Goal: Feedback & Contribution: Leave review/rating

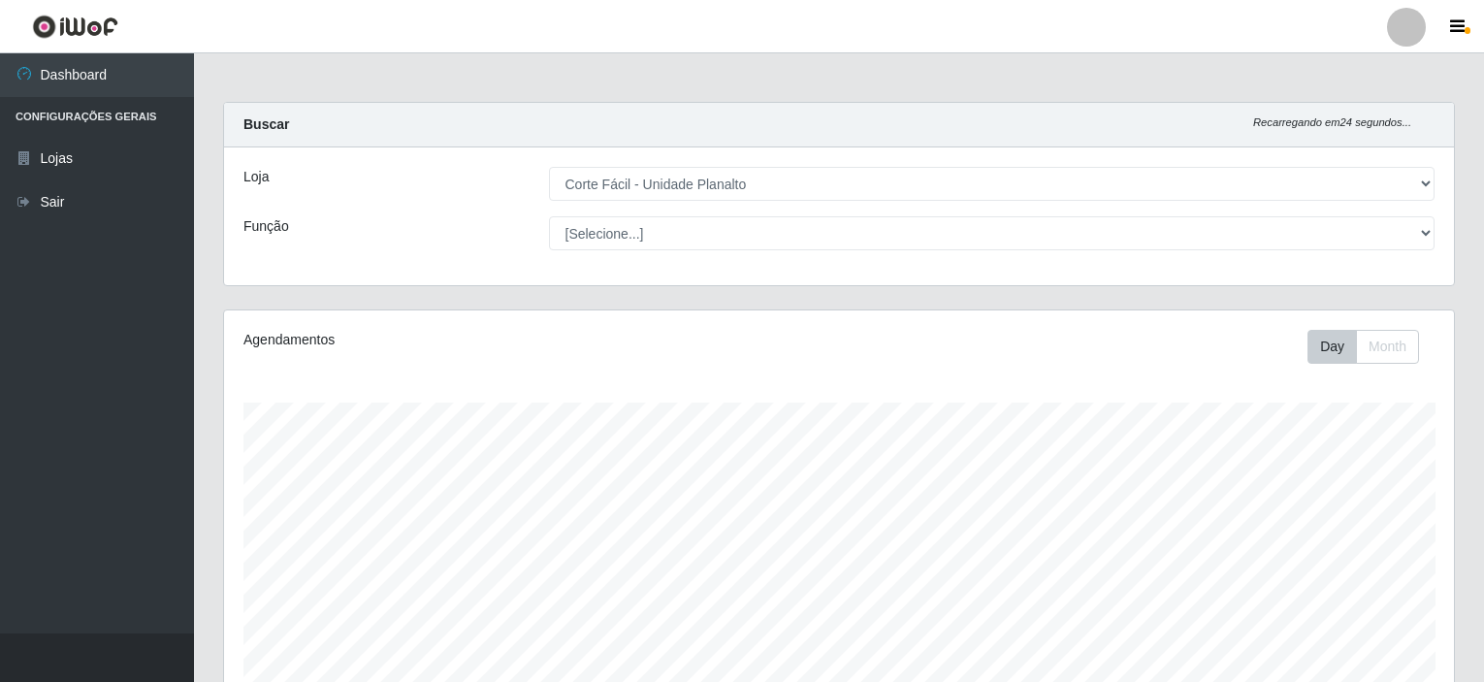
select select "202"
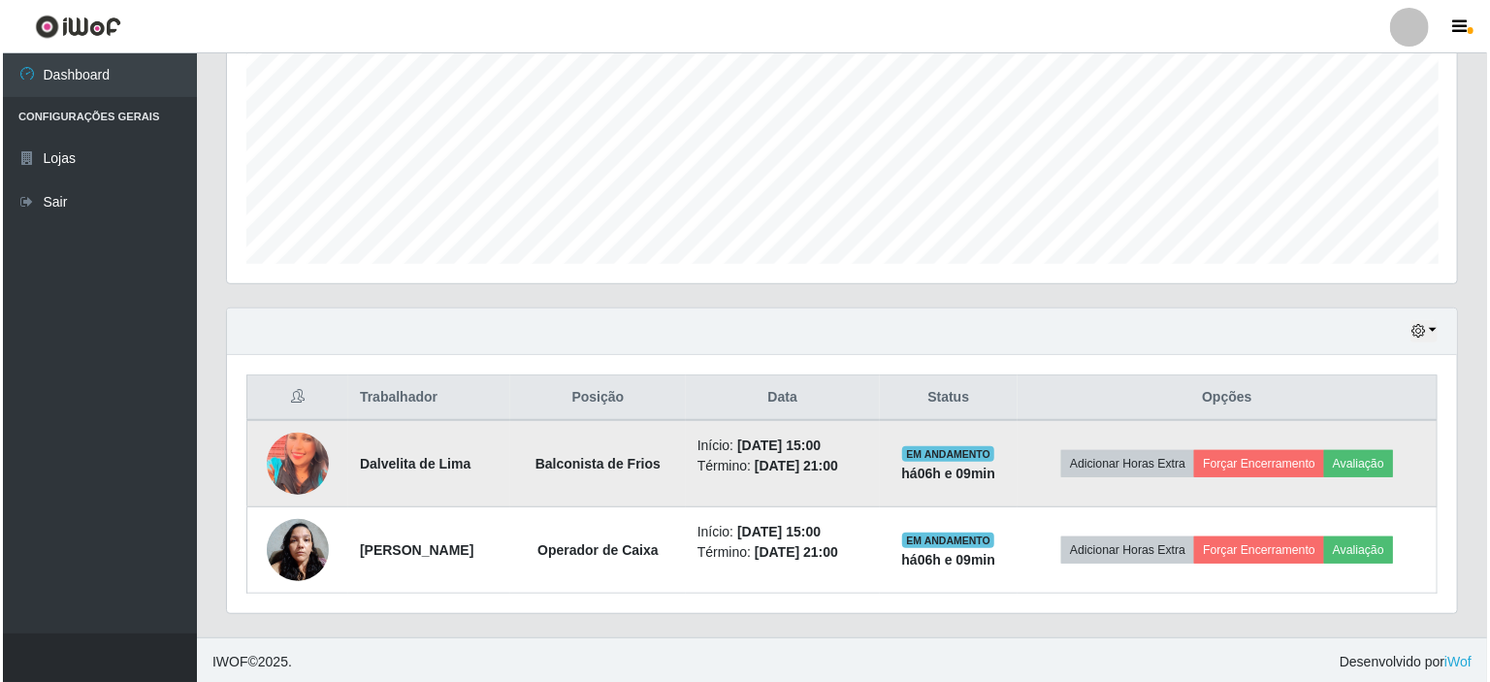
scroll to position [402, 1230]
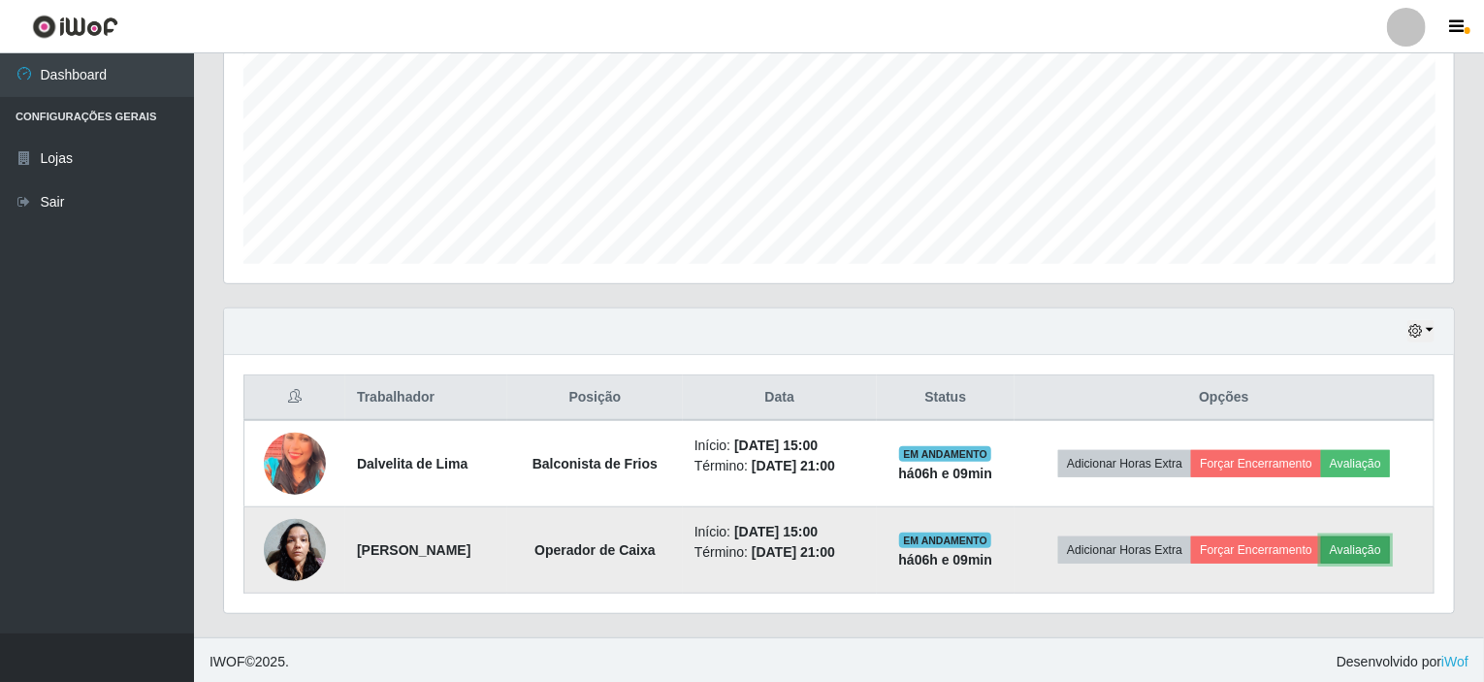
click at [1365, 546] on button "Avaliação" at bounding box center [1355, 549] width 69 height 27
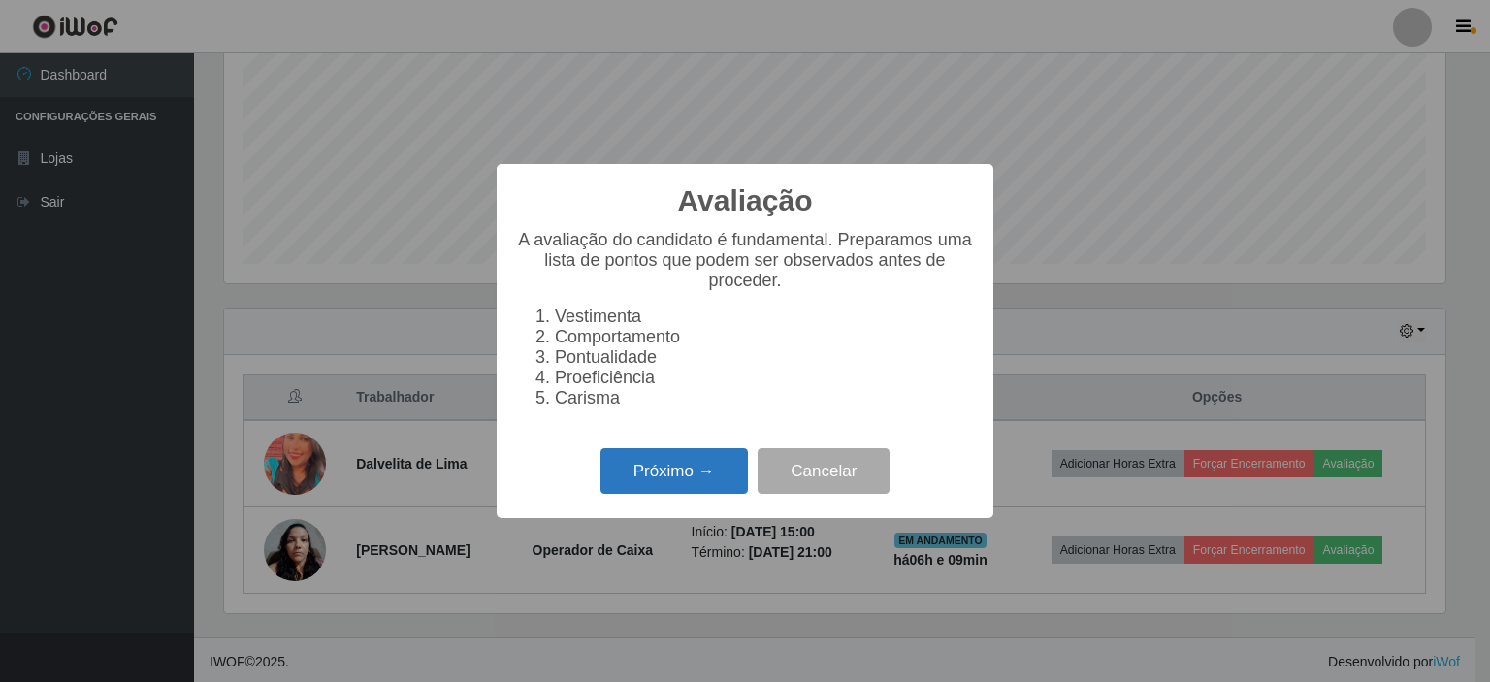
click at [686, 488] on button "Próximo →" at bounding box center [673, 471] width 147 height 46
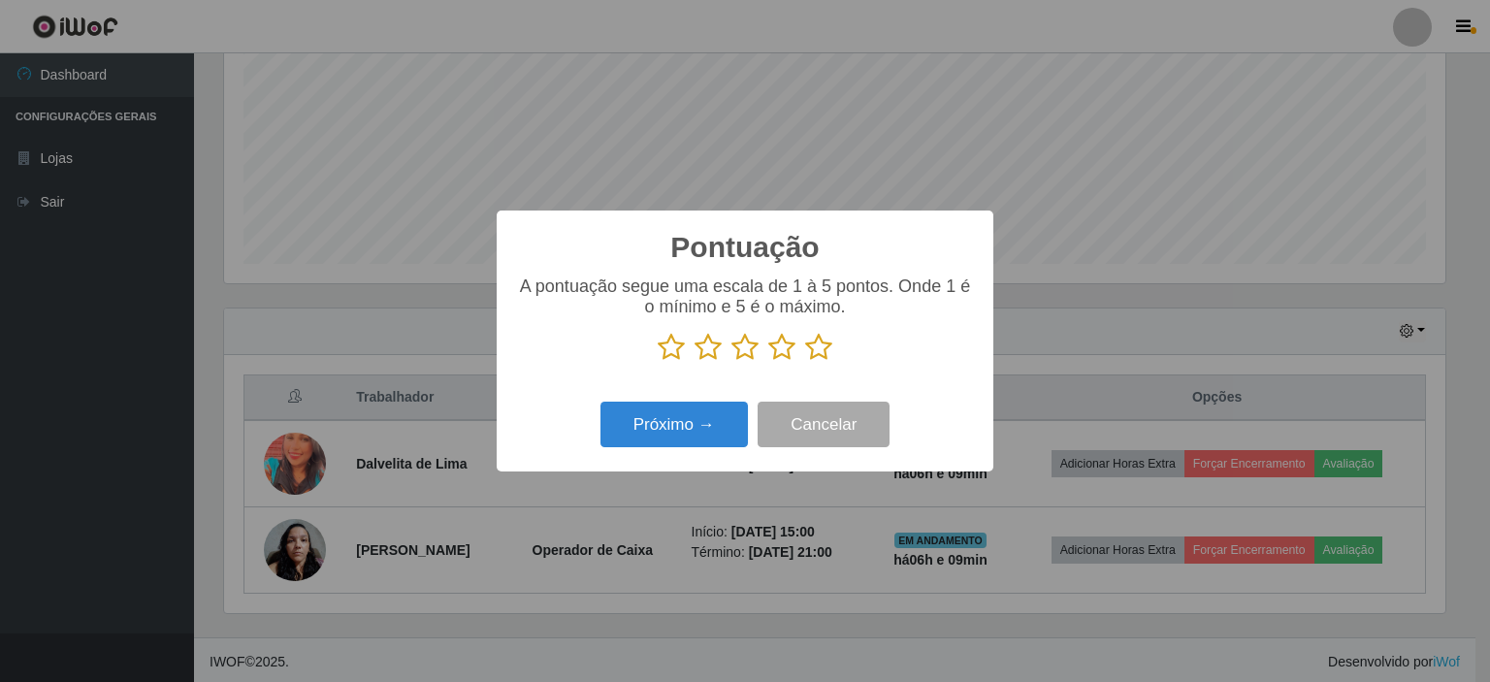
click at [776, 347] on icon at bounding box center [781, 347] width 27 height 29
click at [768, 362] on input "radio" at bounding box center [768, 362] width 0 height 0
click at [699, 425] on button "Próximo →" at bounding box center [673, 424] width 147 height 46
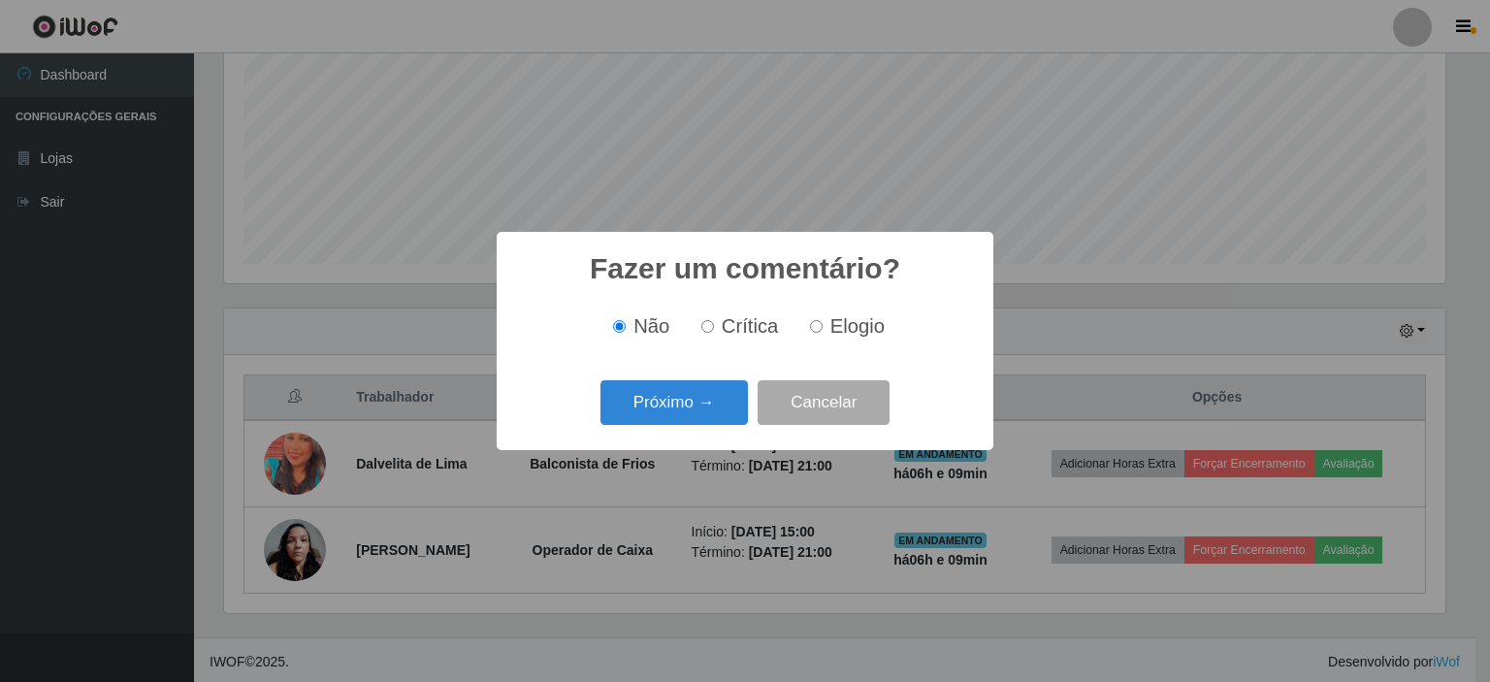
click at [818, 329] on input "Elogio" at bounding box center [816, 326] width 13 height 13
radio input "true"
click at [687, 400] on button "Próximo →" at bounding box center [673, 403] width 147 height 46
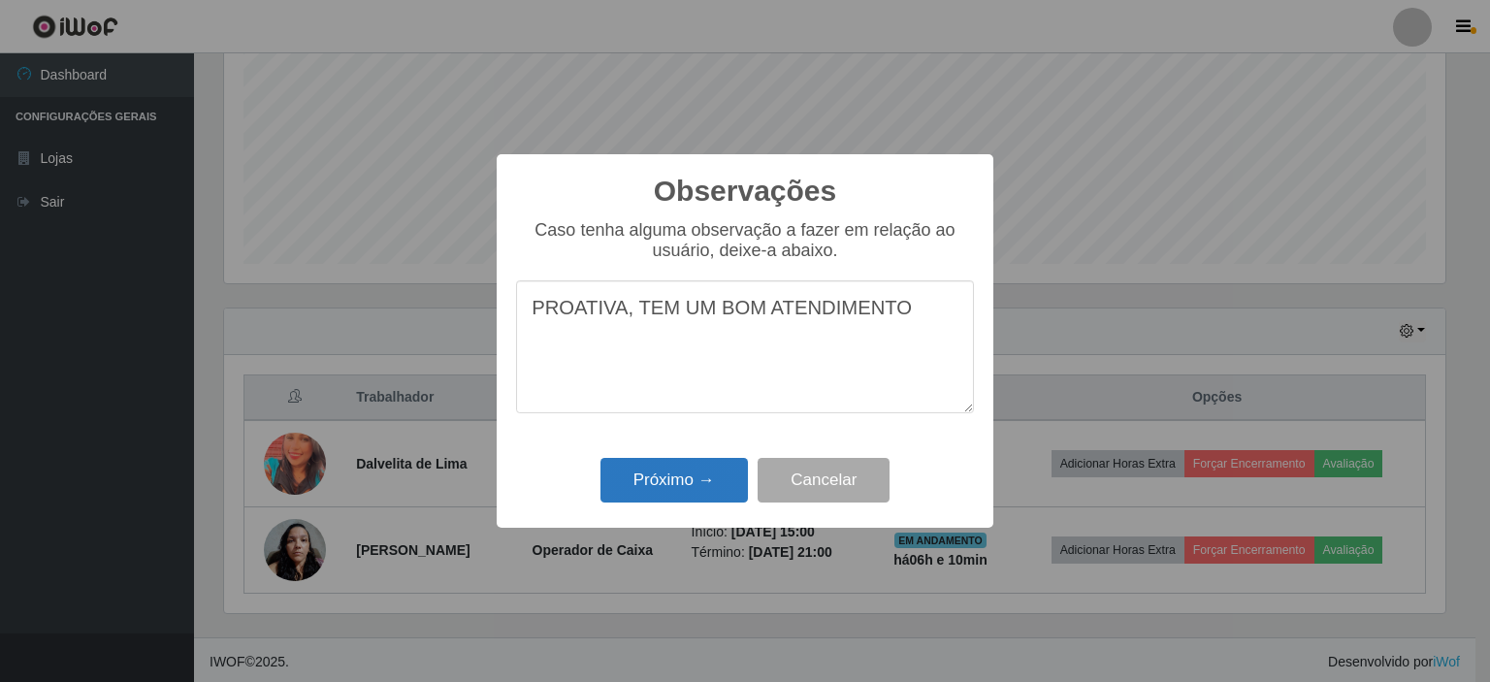
type textarea "PROATIVA, TEM UM BOM ATENDIMENTO"
click at [660, 487] on button "Próximo →" at bounding box center [673, 481] width 147 height 46
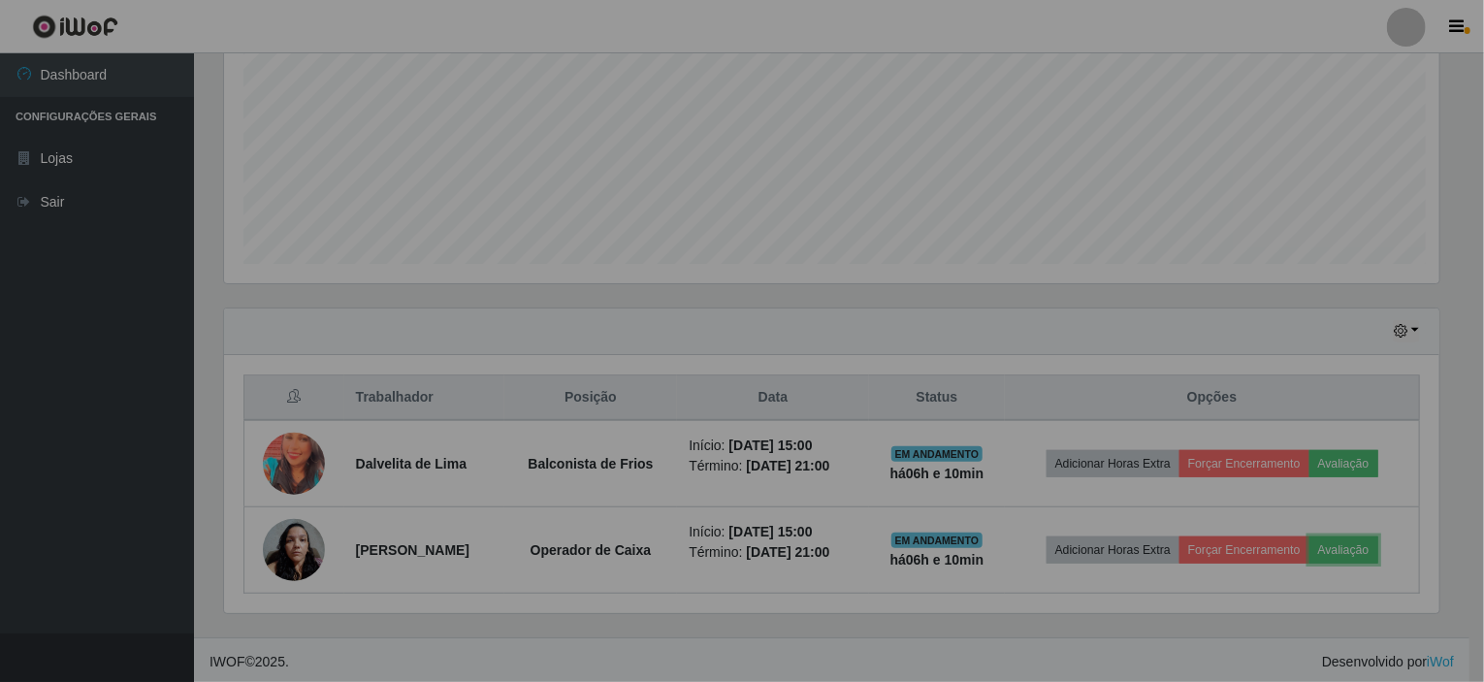
scroll to position [402, 1230]
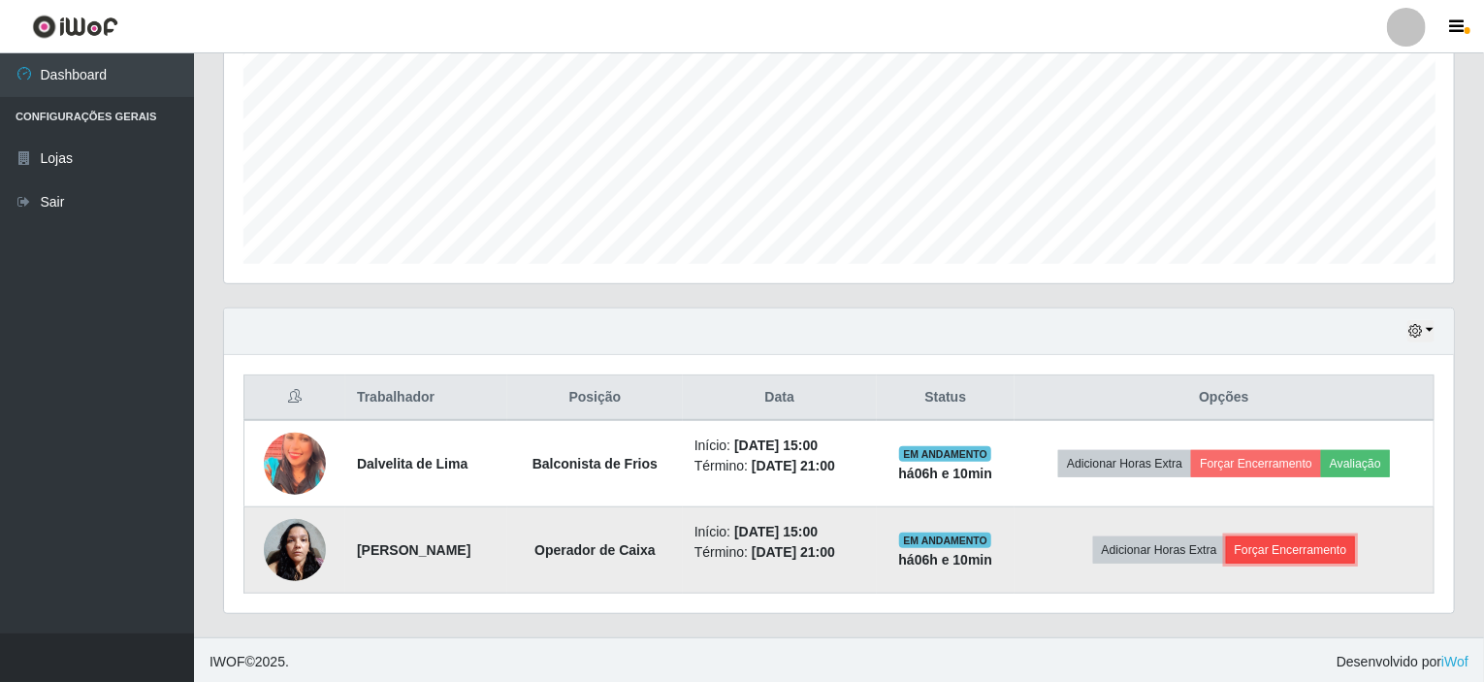
click at [1296, 547] on button "Forçar Encerramento" at bounding box center [1291, 549] width 130 height 27
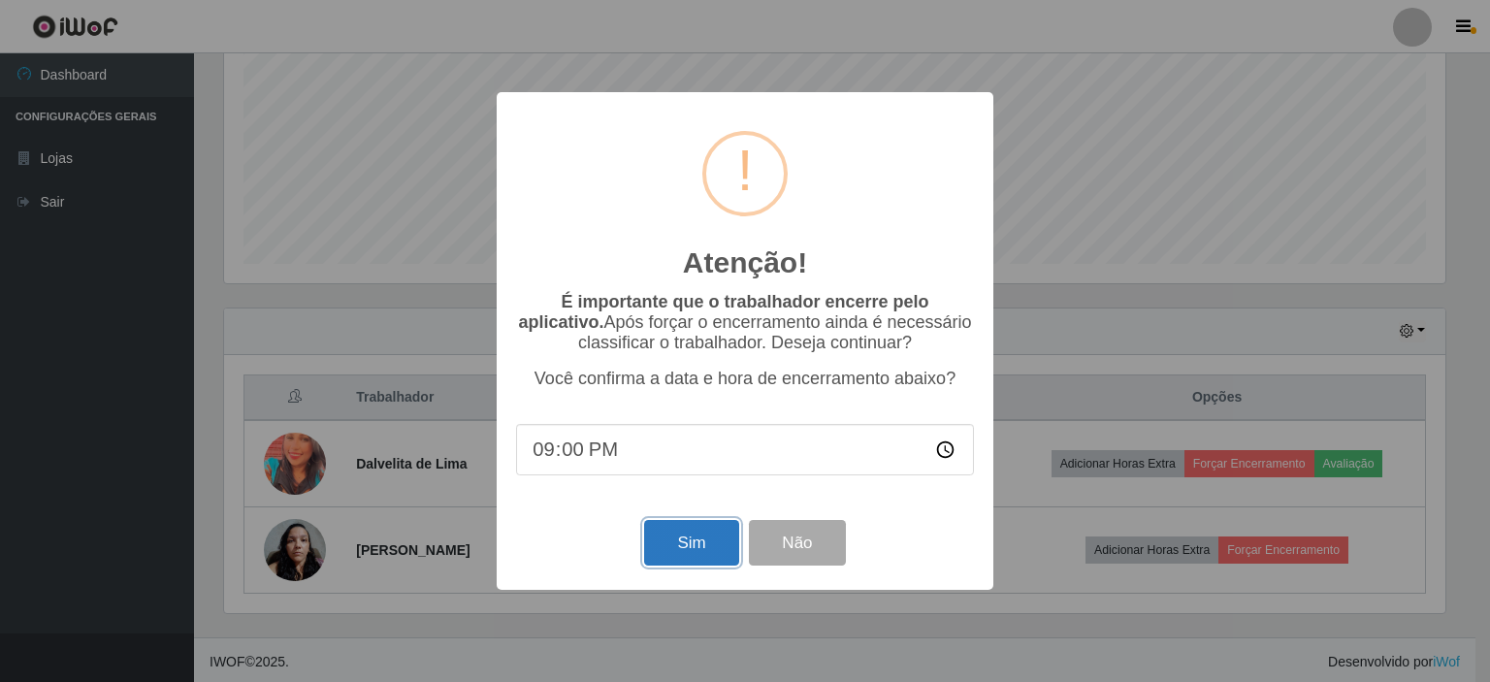
click at [694, 545] on button "Sim" at bounding box center [691, 543] width 94 height 46
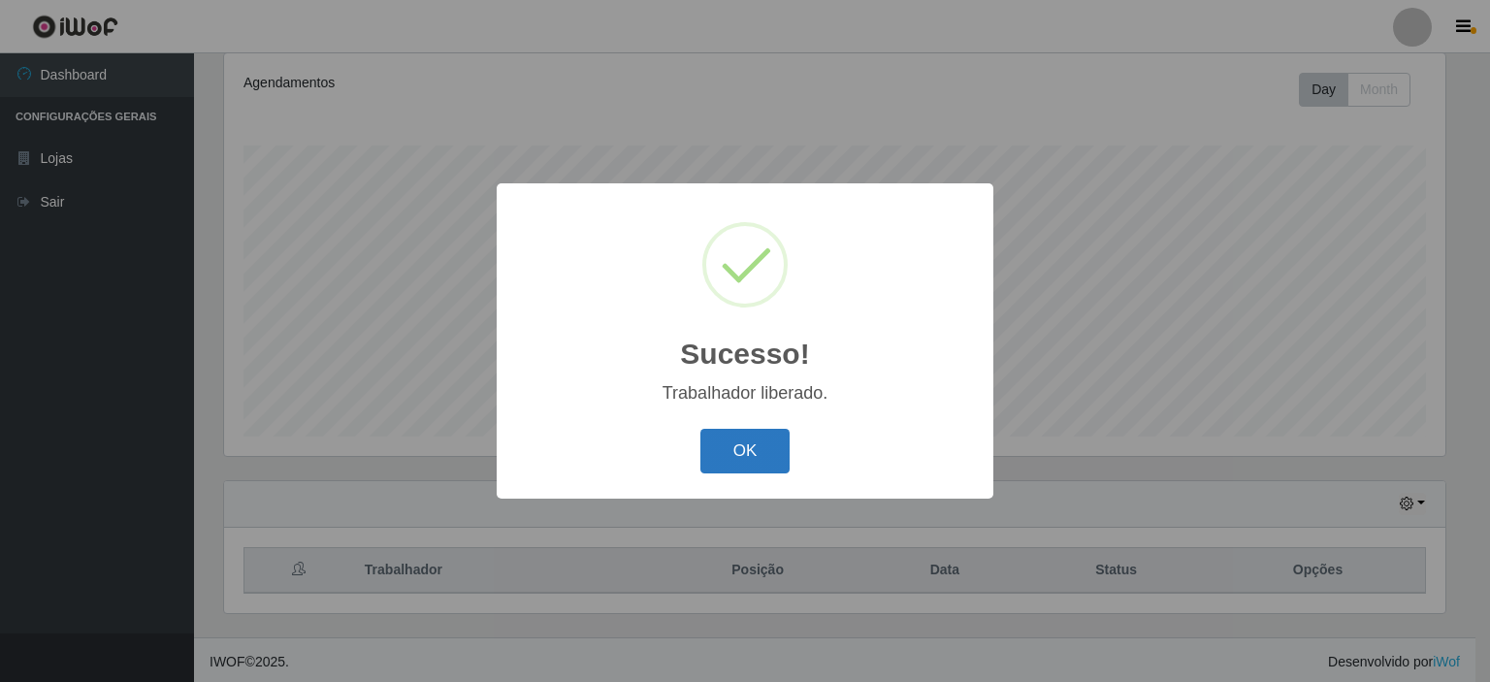
click at [760, 451] on button "OK" at bounding box center [745, 452] width 90 height 46
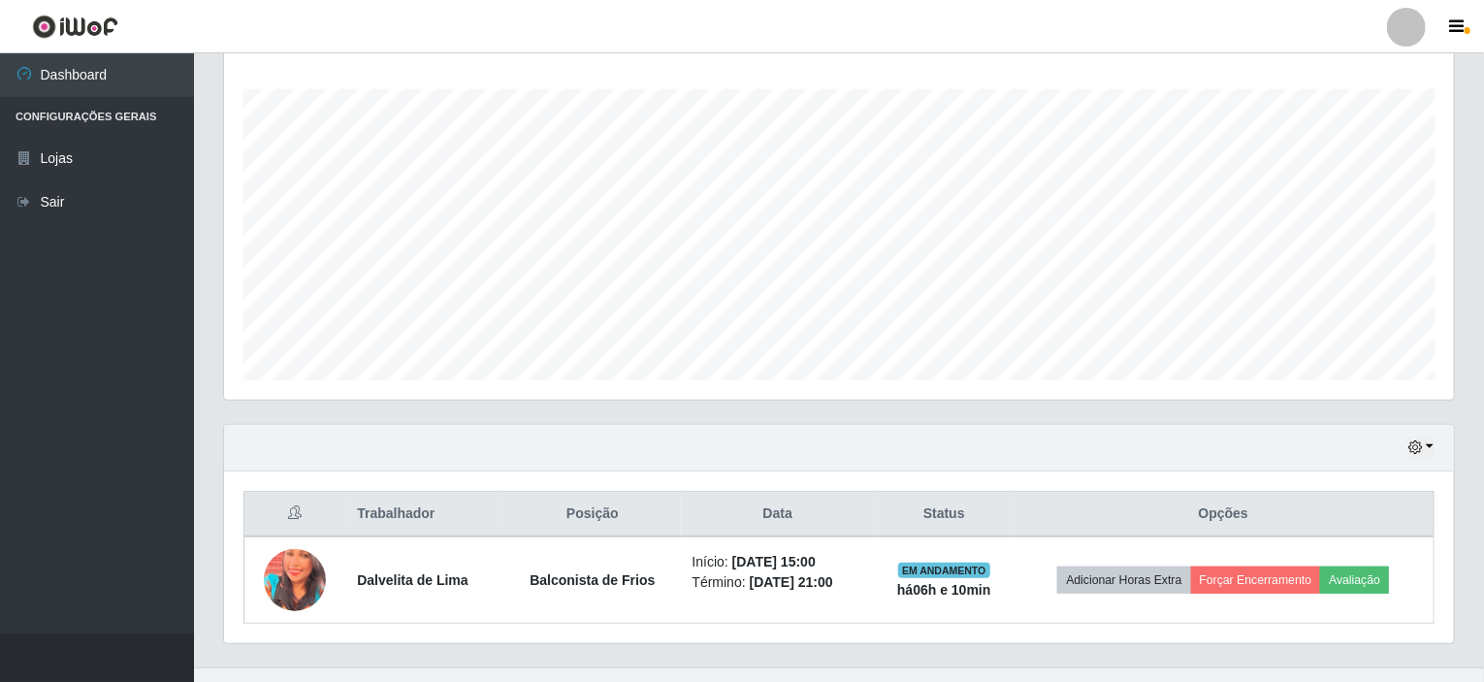
scroll to position [343, 0]
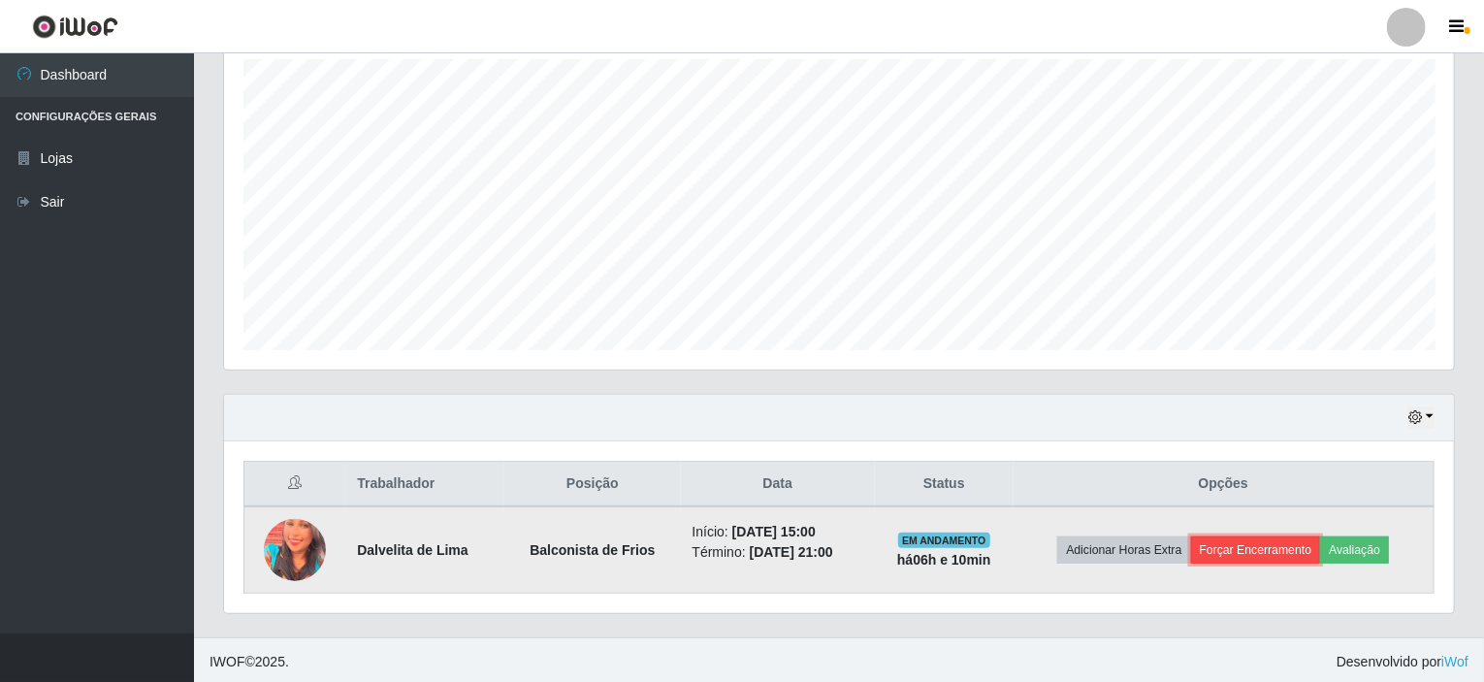
click at [1278, 549] on button "Forçar Encerramento" at bounding box center [1256, 549] width 130 height 27
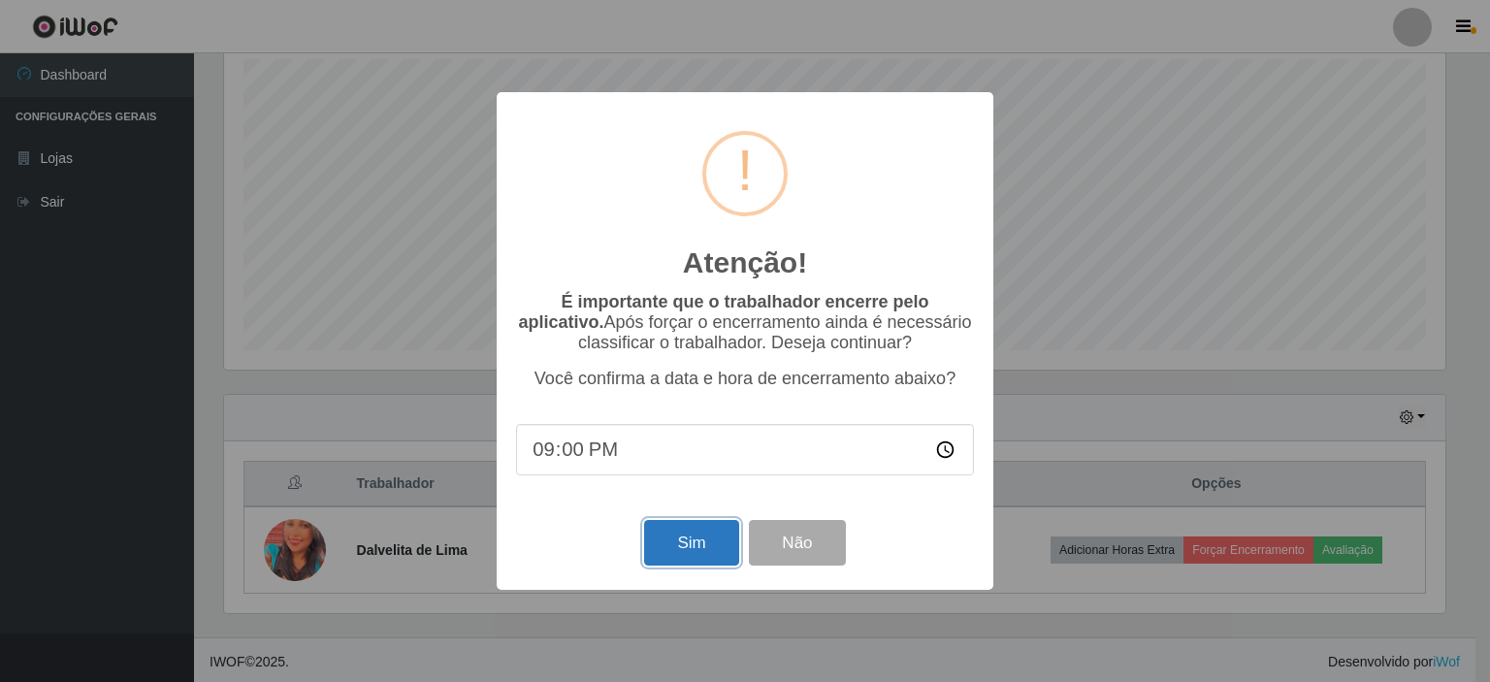
click at [709, 561] on button "Sim" at bounding box center [691, 543] width 94 height 46
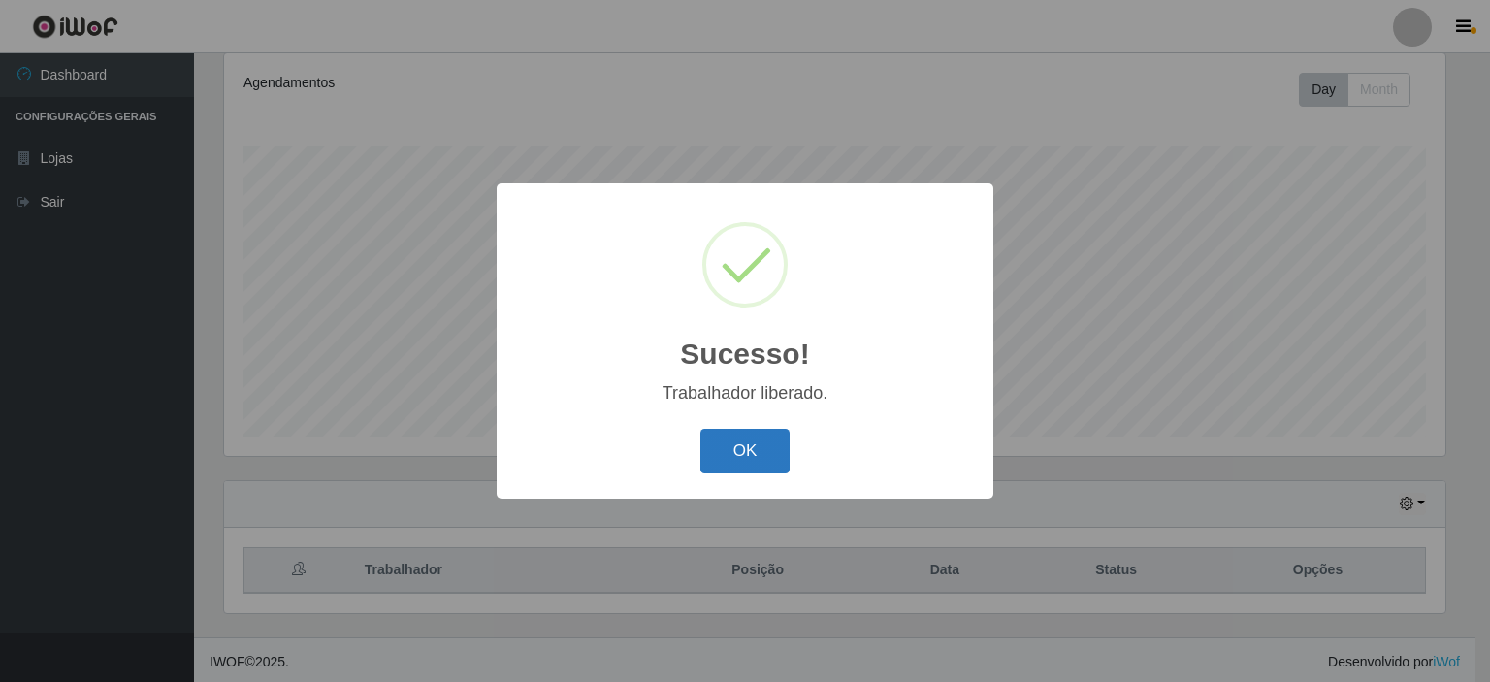
click at [756, 458] on button "OK" at bounding box center [745, 452] width 90 height 46
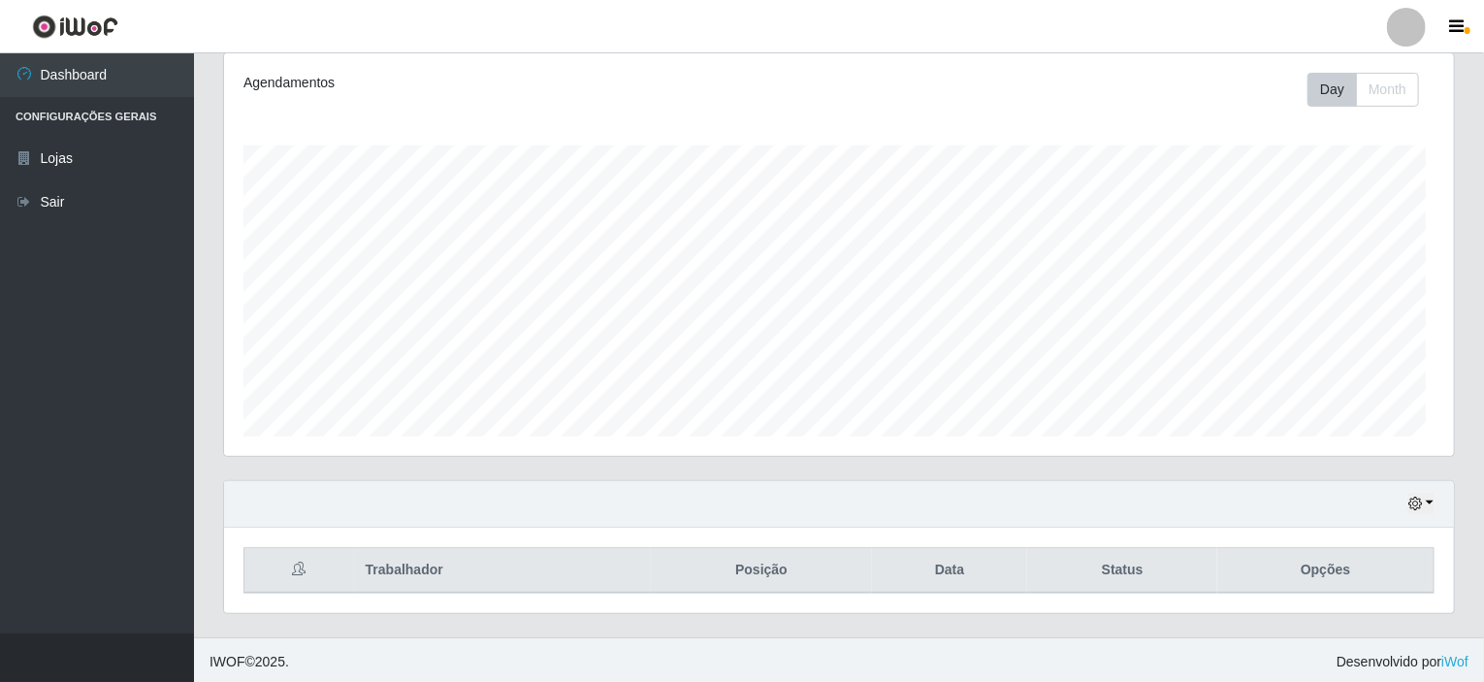
scroll to position [402, 1230]
